Goal: Task Accomplishment & Management: Use online tool/utility

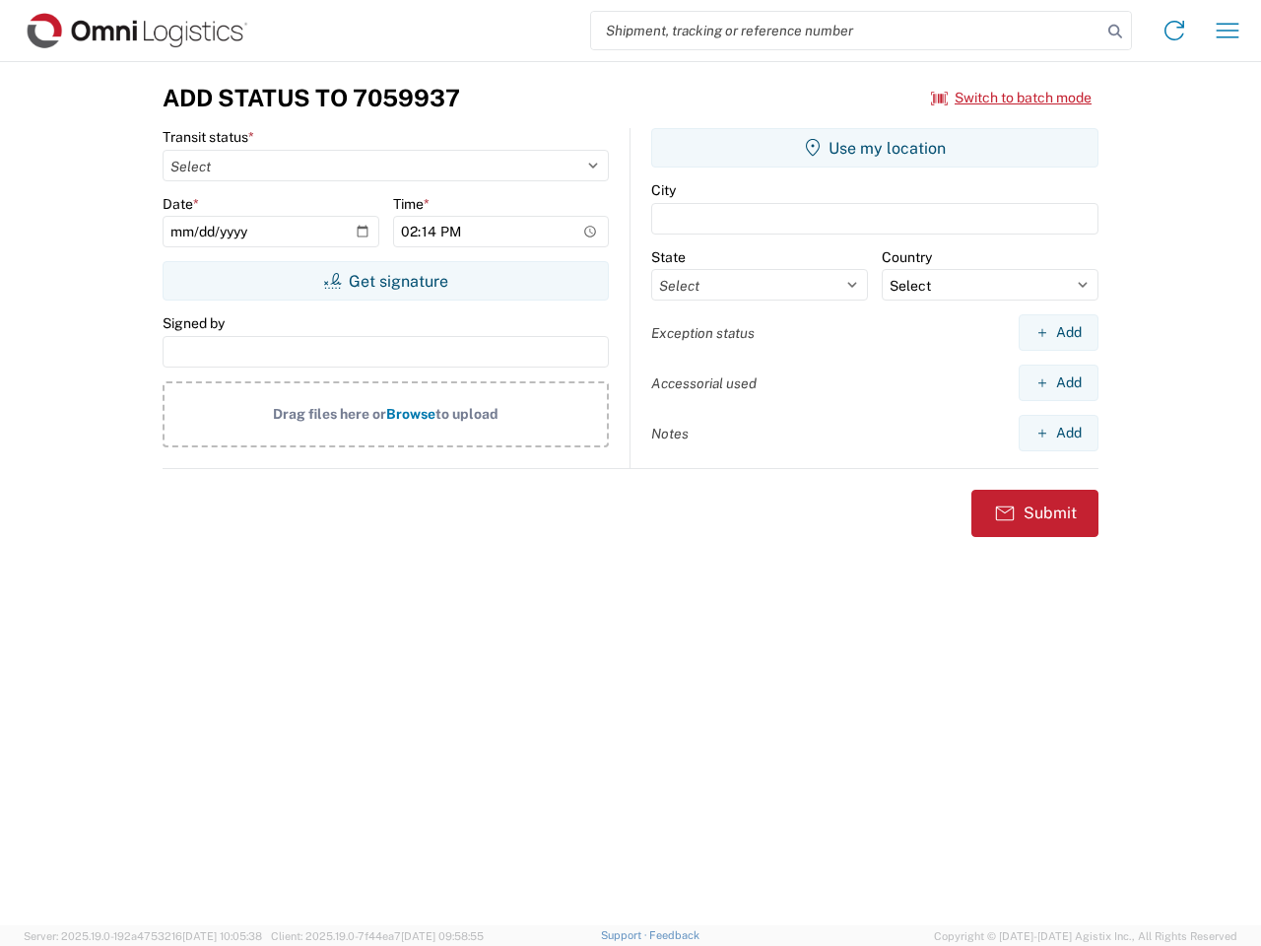
click at [846, 31] on input "search" at bounding box center [846, 30] width 510 height 37
click at [1115, 32] on icon at bounding box center [1115, 32] width 28 height 28
click at [1174, 31] on icon at bounding box center [1174, 31] width 32 height 32
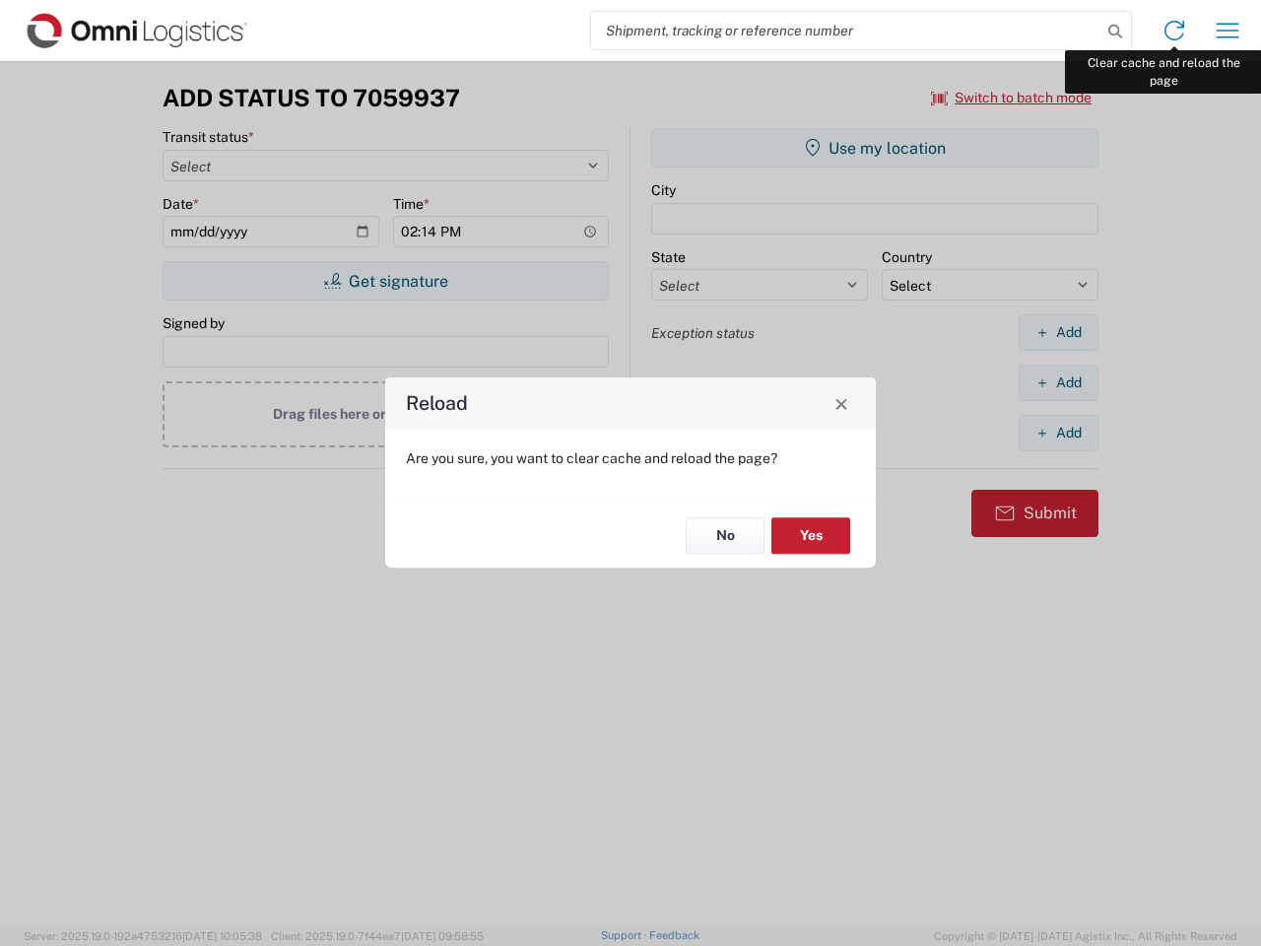
click at [1227, 31] on div "Reload Are you sure, you want to clear cache and reload the page? No Yes" at bounding box center [630, 473] width 1261 height 946
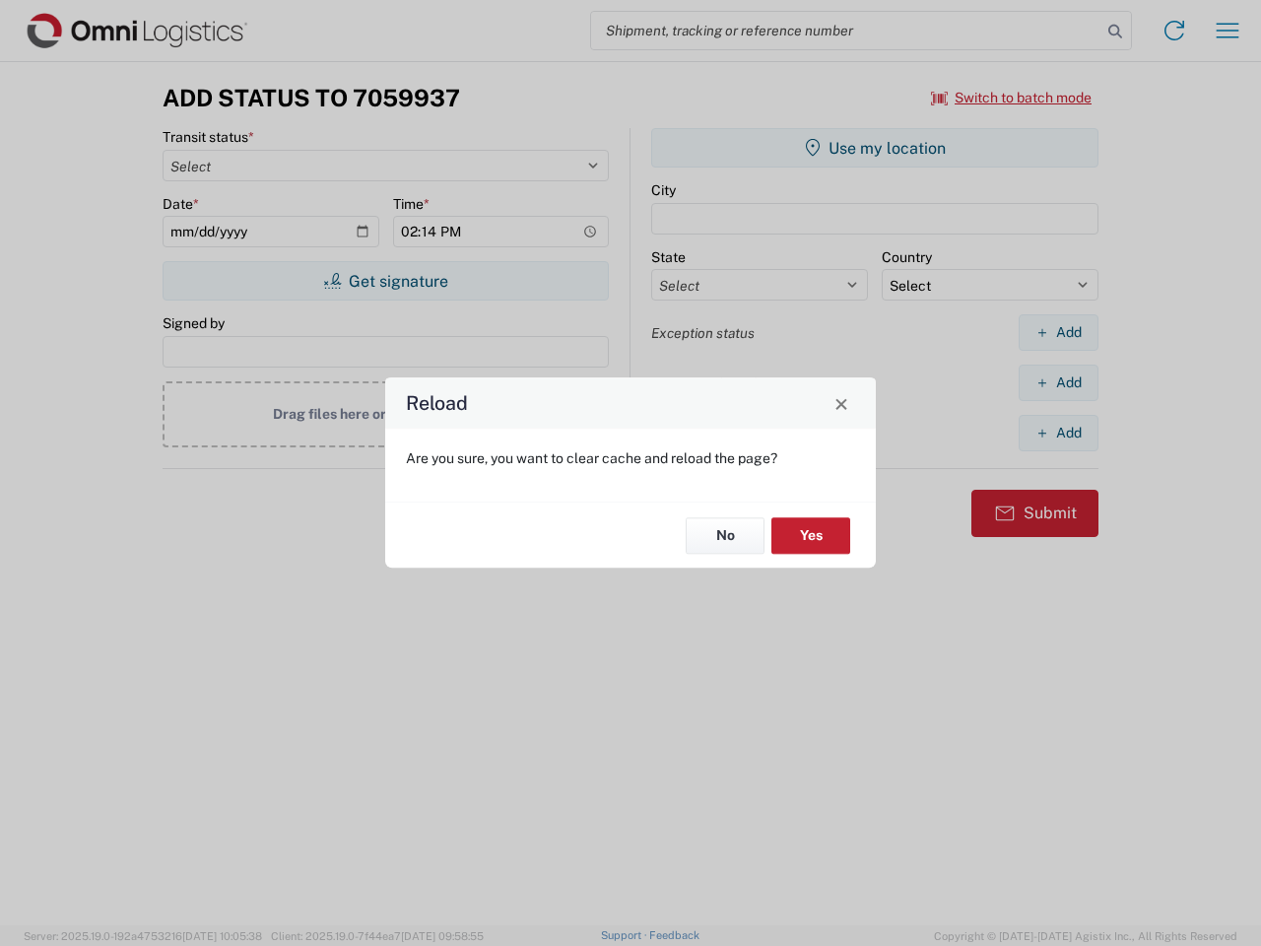
click at [1012, 98] on div "Reload Are you sure, you want to clear cache and reload the page? No Yes" at bounding box center [630, 473] width 1261 height 946
click at [385, 281] on div "Reload Are you sure, you want to clear cache and reload the page? No Yes" at bounding box center [630, 473] width 1261 height 946
click at [875, 148] on div "Reload Are you sure, you want to clear cache and reload the page? No Yes" at bounding box center [630, 473] width 1261 height 946
click at [1058, 332] on div "Reload Are you sure, you want to clear cache and reload the page? No Yes" at bounding box center [630, 473] width 1261 height 946
click at [1058, 382] on div "Reload Are you sure, you want to clear cache and reload the page? No Yes" at bounding box center [630, 473] width 1261 height 946
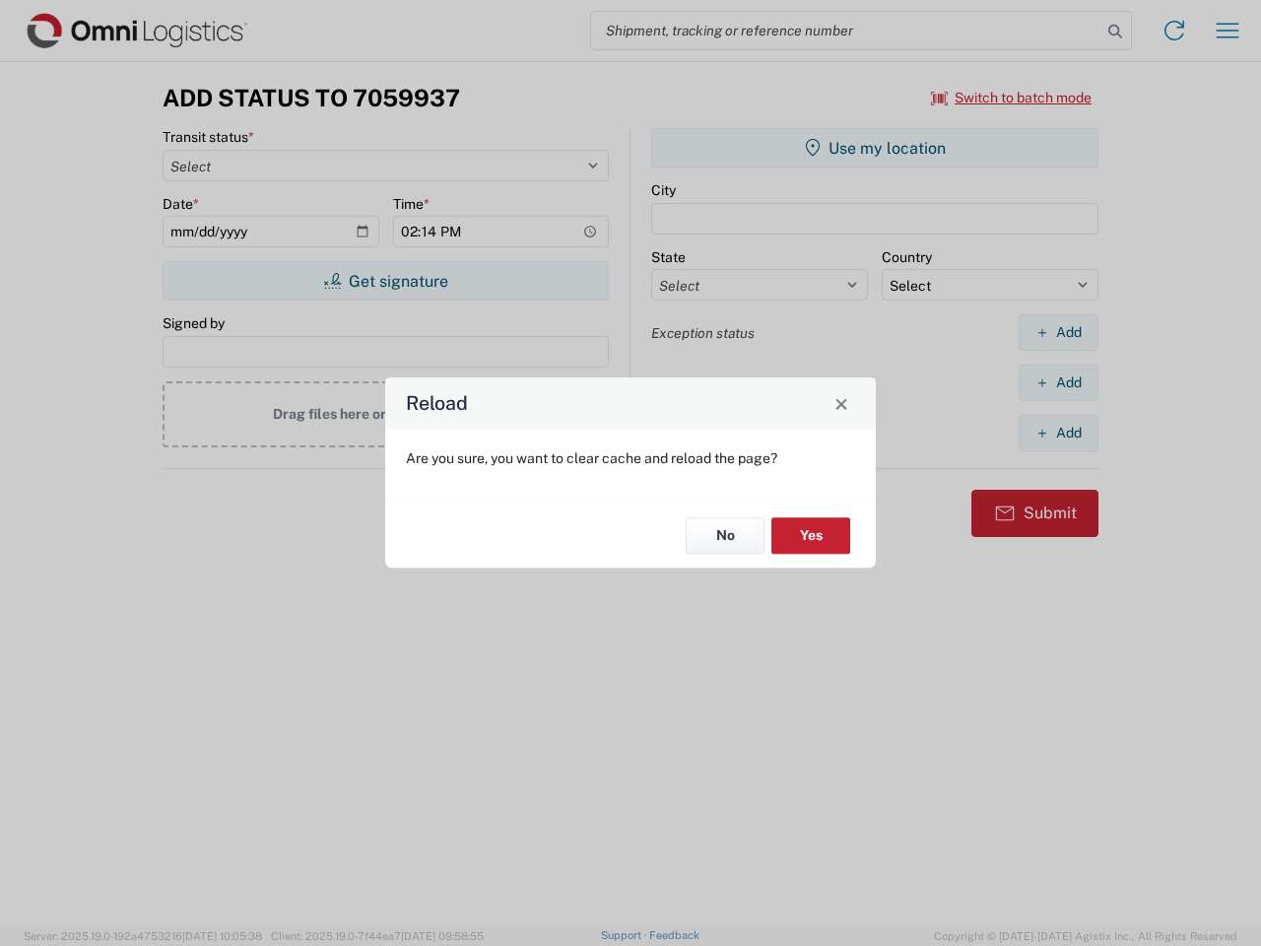
click at [1058, 432] on div "Reload Are you sure, you want to clear cache and reload the page? No Yes" at bounding box center [630, 473] width 1261 height 946
